Goal: Find specific page/section: Find specific page/section

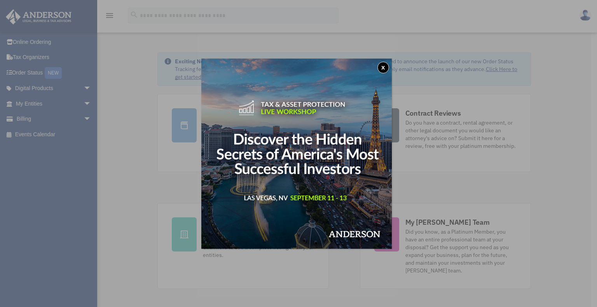
click at [384, 67] on button "x" at bounding box center [383, 68] width 12 height 12
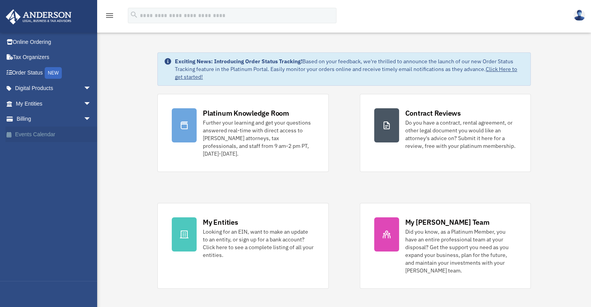
click at [37, 133] on link "Events Calendar" at bounding box center [54, 135] width 98 height 16
click at [576, 14] on img at bounding box center [580, 15] width 12 height 11
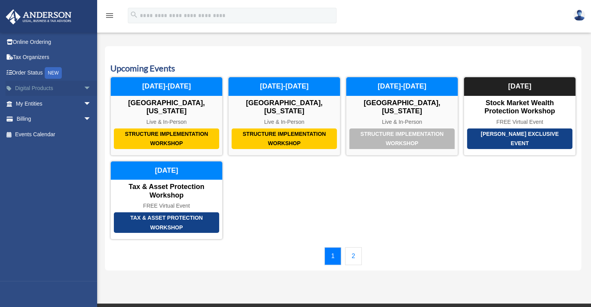
click at [23, 87] on link "Digital Products arrow_drop_down" at bounding box center [54, 89] width 98 height 16
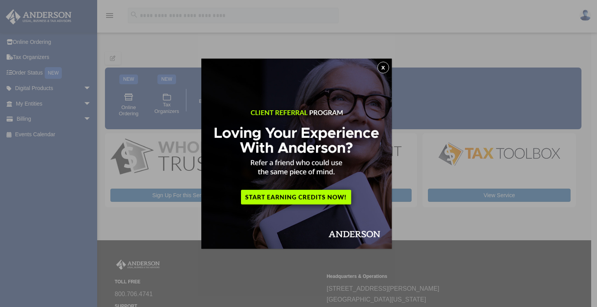
click at [386, 68] on button "x" at bounding box center [383, 68] width 12 height 12
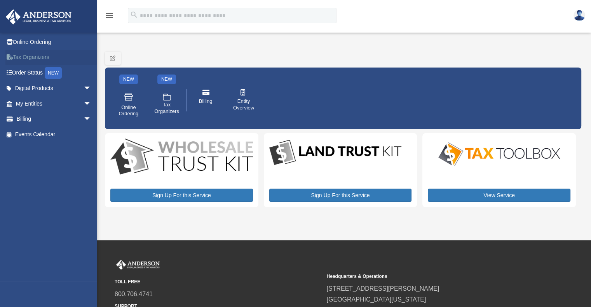
click at [35, 58] on link "Tax Organizers" at bounding box center [54, 58] width 98 height 16
